Goal: Find specific page/section: Find specific page/section

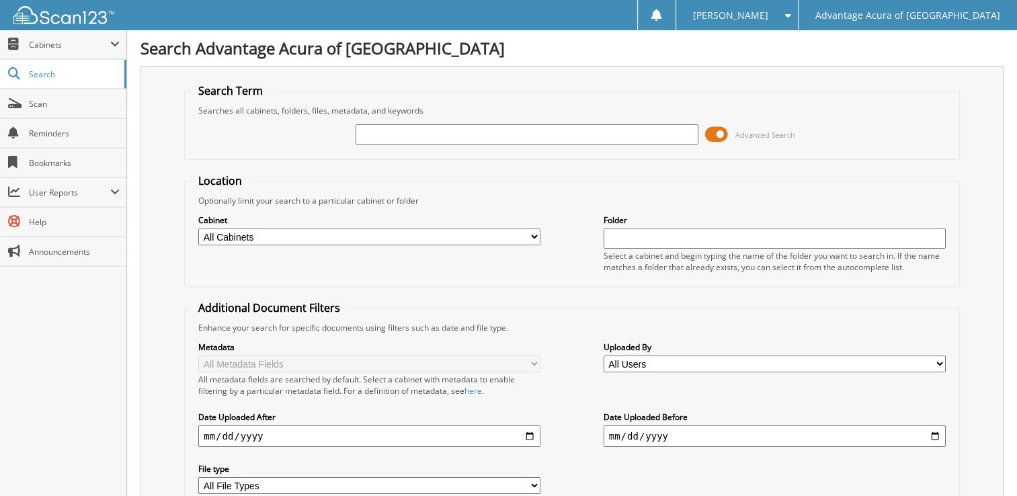
click at [431, 138] on input "text" at bounding box center [526, 134] width 342 height 20
type input "36732"
click at [718, 132] on span at bounding box center [716, 134] width 23 height 20
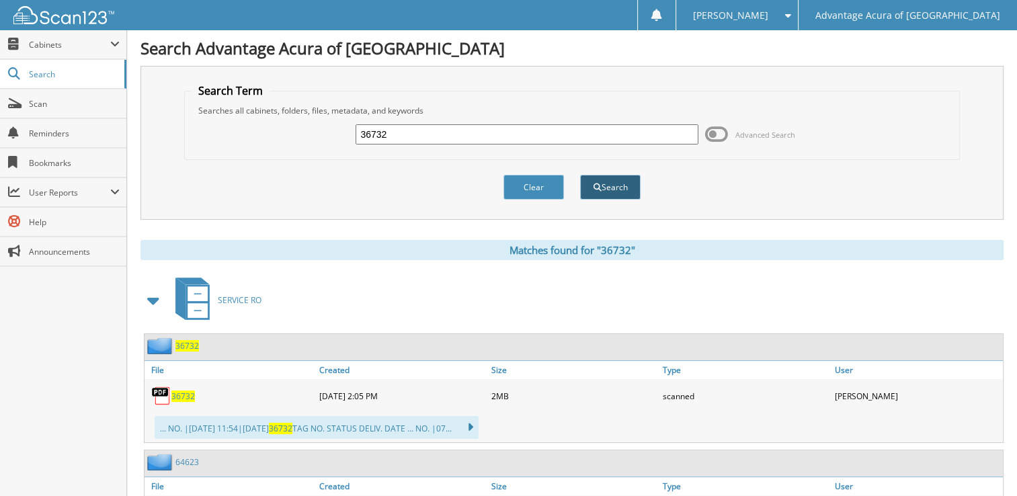
click at [608, 181] on button "Search" at bounding box center [610, 187] width 60 height 25
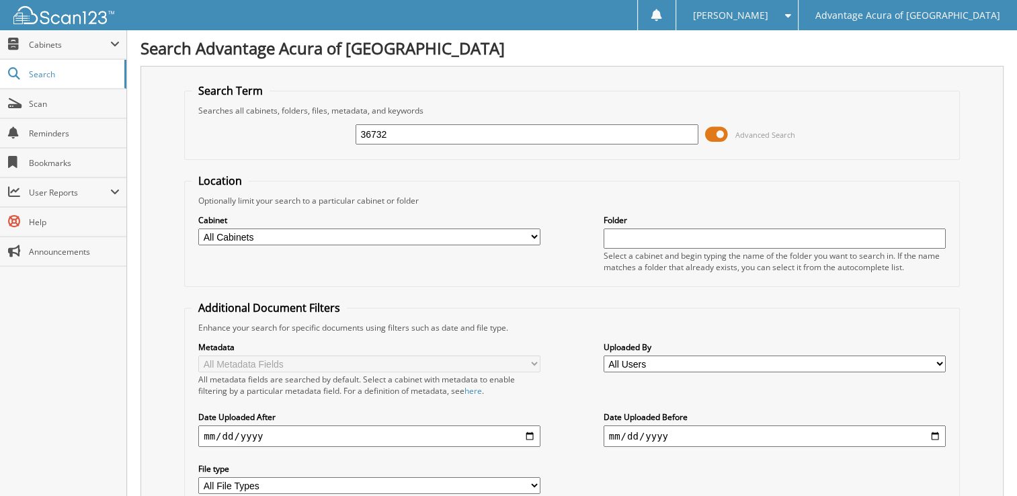
click at [715, 134] on span at bounding box center [716, 134] width 23 height 20
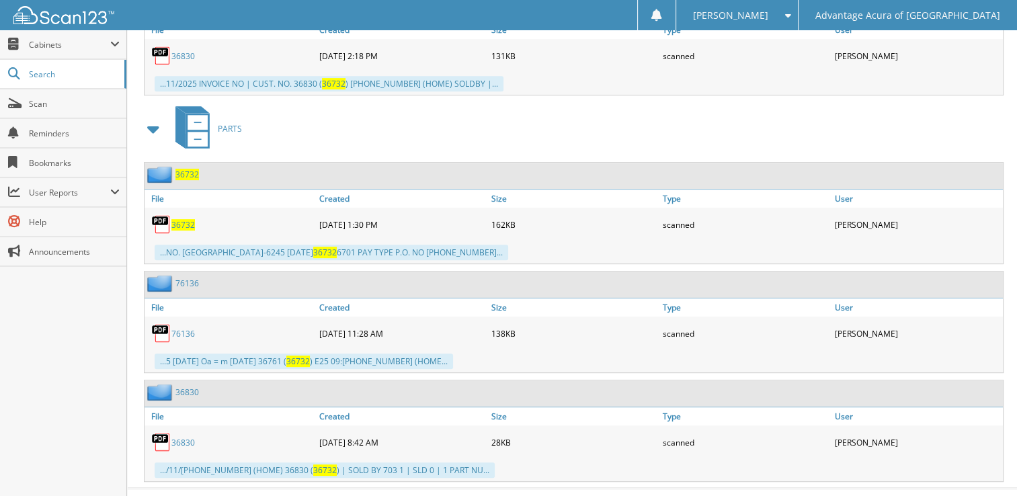
scroll to position [583, 0]
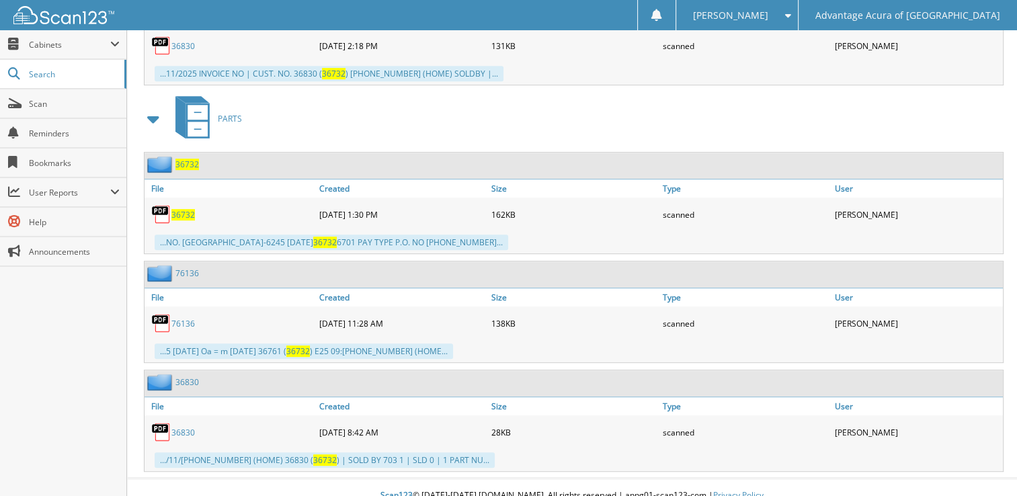
click at [187, 209] on span "36732" at bounding box center [183, 214] width 24 height 11
